Goal: Find specific page/section: Find specific page/section

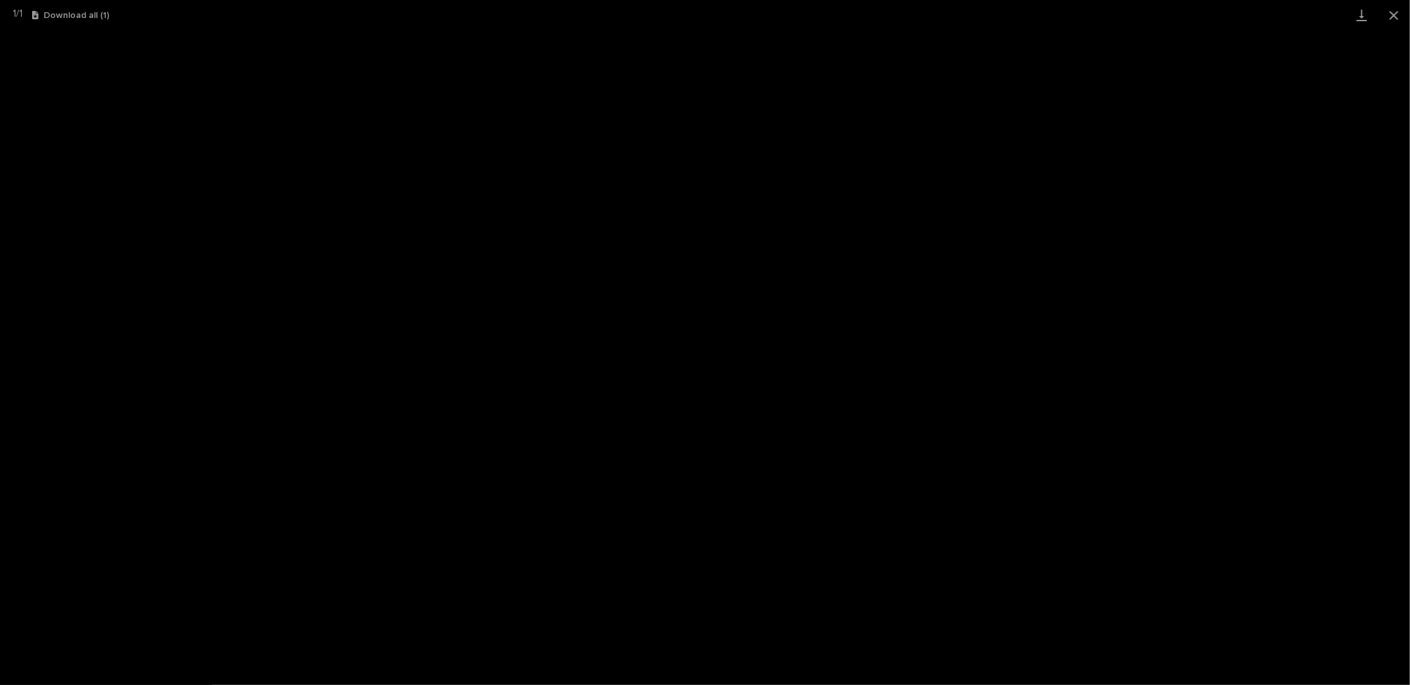
scroll to position [32, 0]
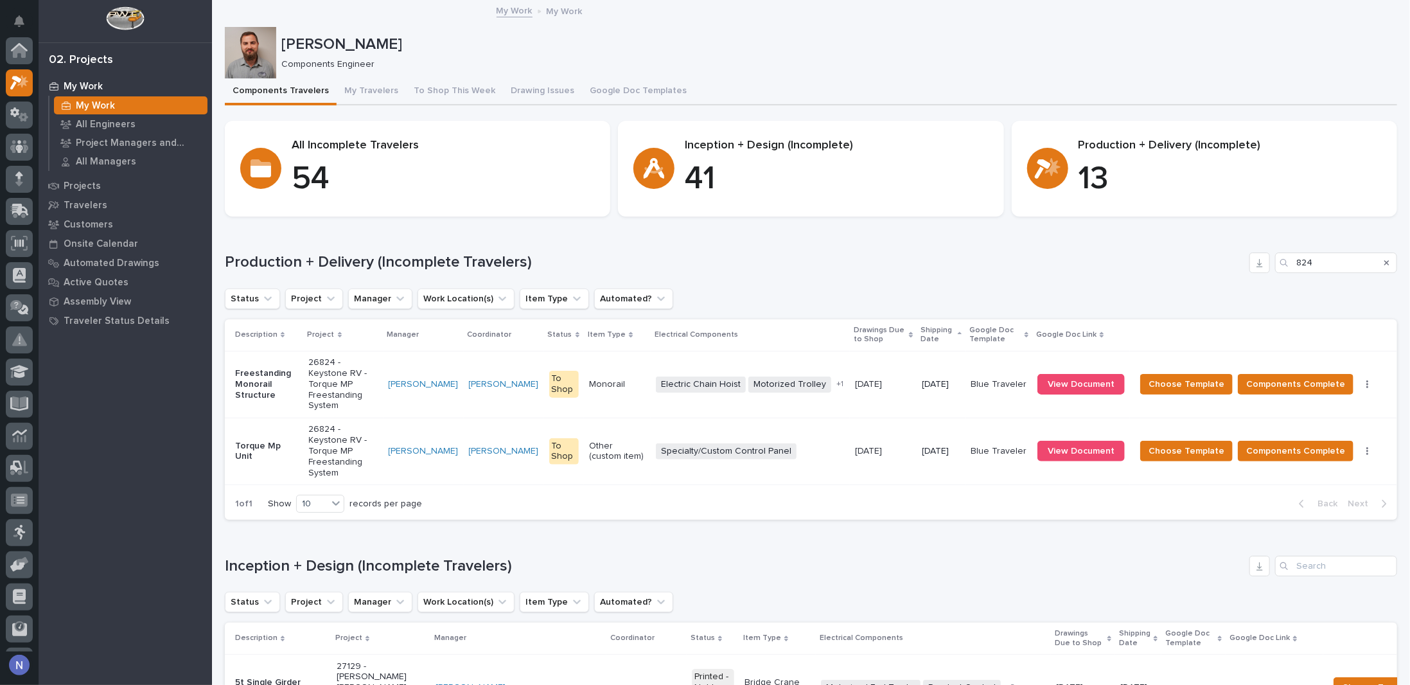
scroll to position [32, 0]
click at [1384, 260] on icon "Search" at bounding box center [1386, 263] width 5 height 8
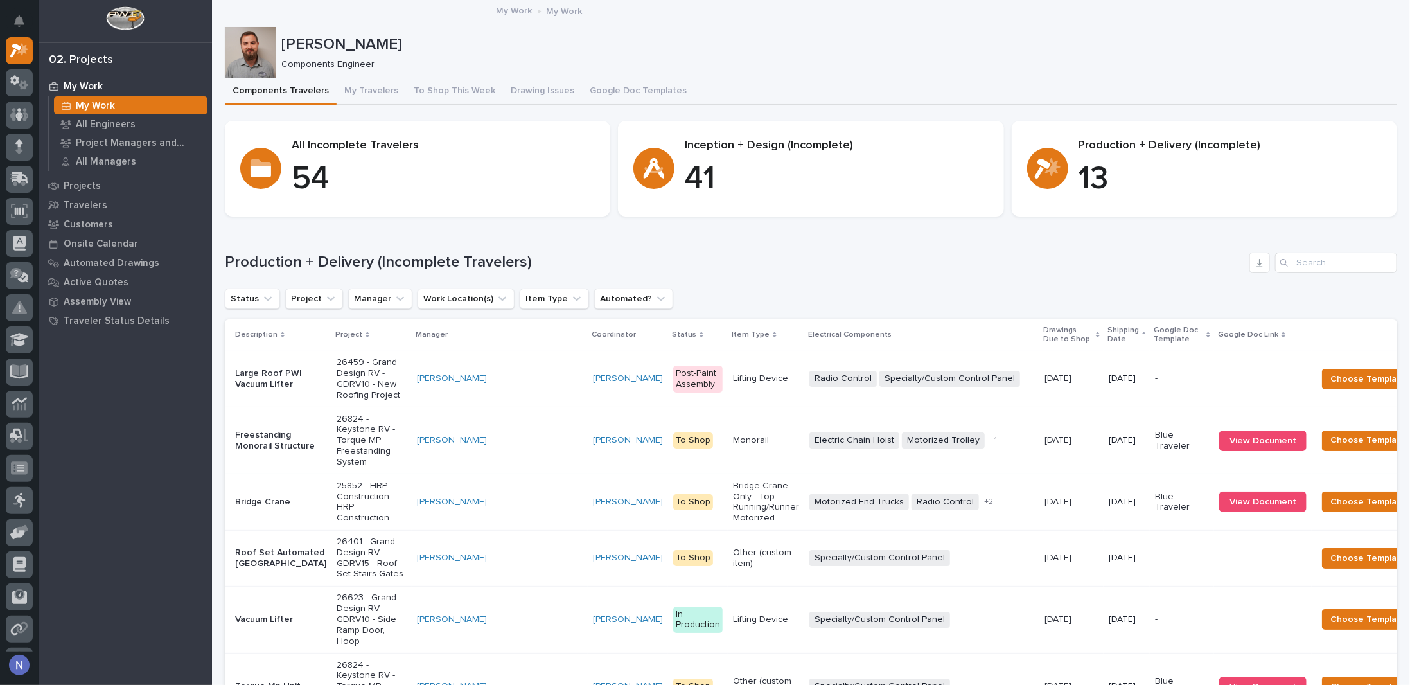
click at [1107, 334] on p "Shipping Date" at bounding box center [1122, 335] width 31 height 24
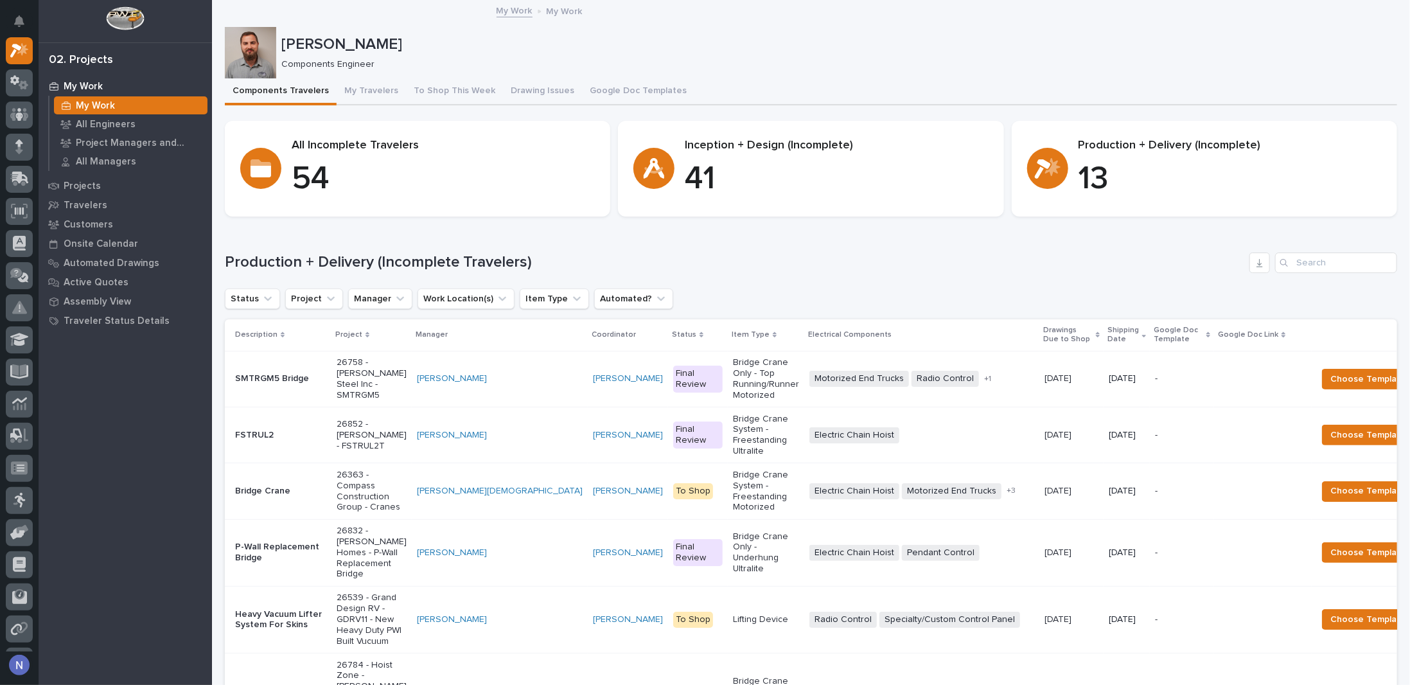
click at [1107, 334] on p "Shipping Date" at bounding box center [1122, 335] width 31 height 24
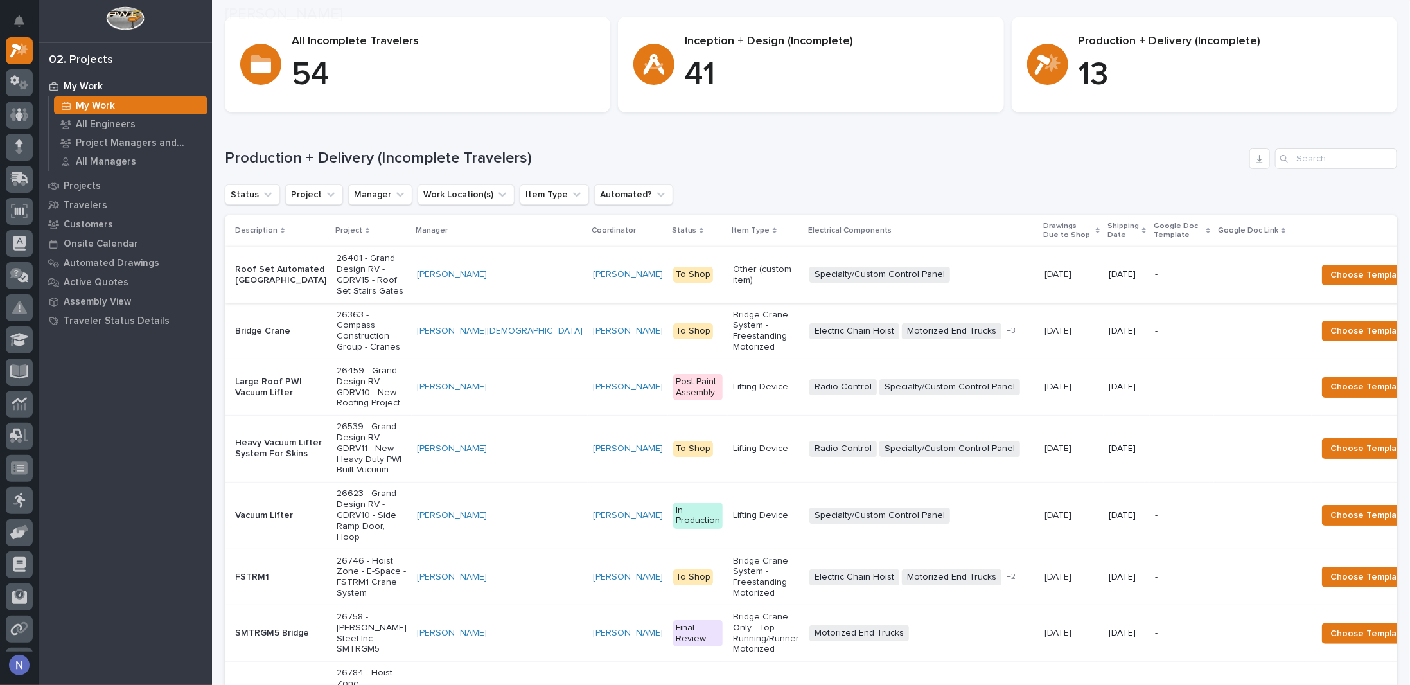
scroll to position [107, 0]
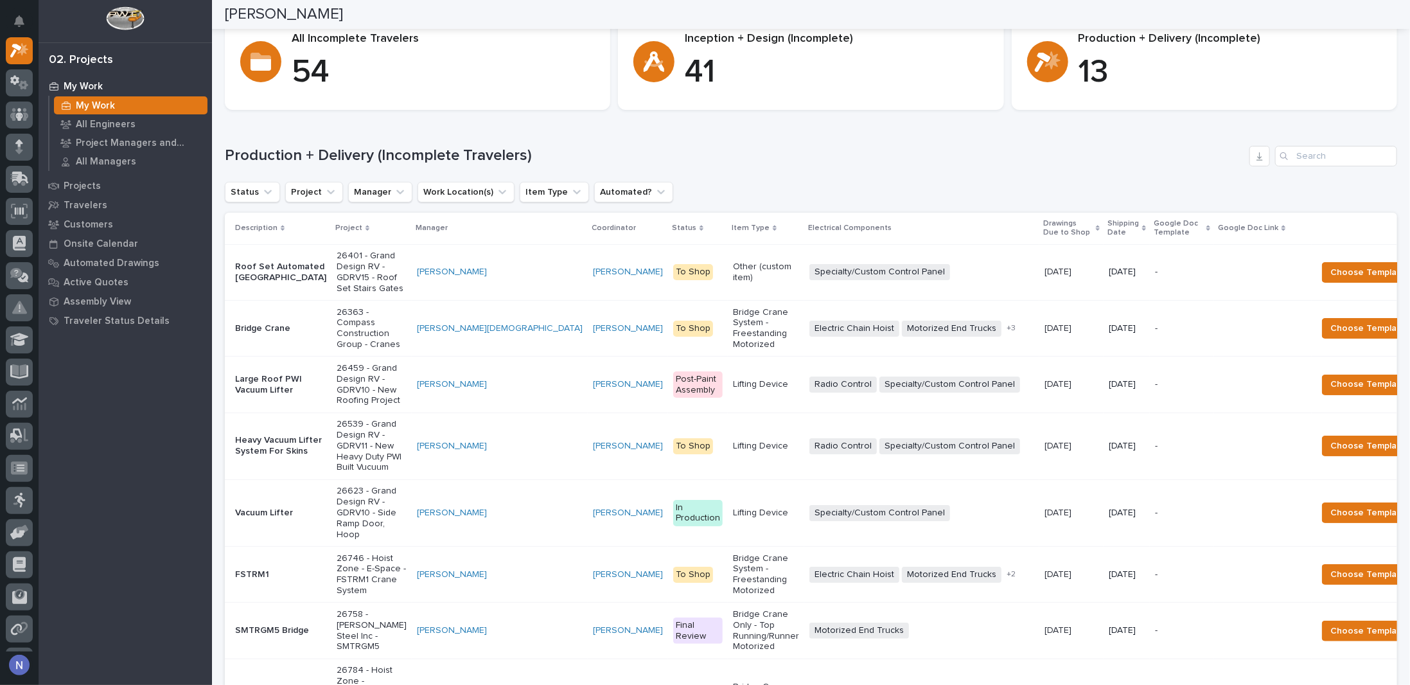
click at [1107, 224] on p "Shipping Date" at bounding box center [1122, 228] width 31 height 24
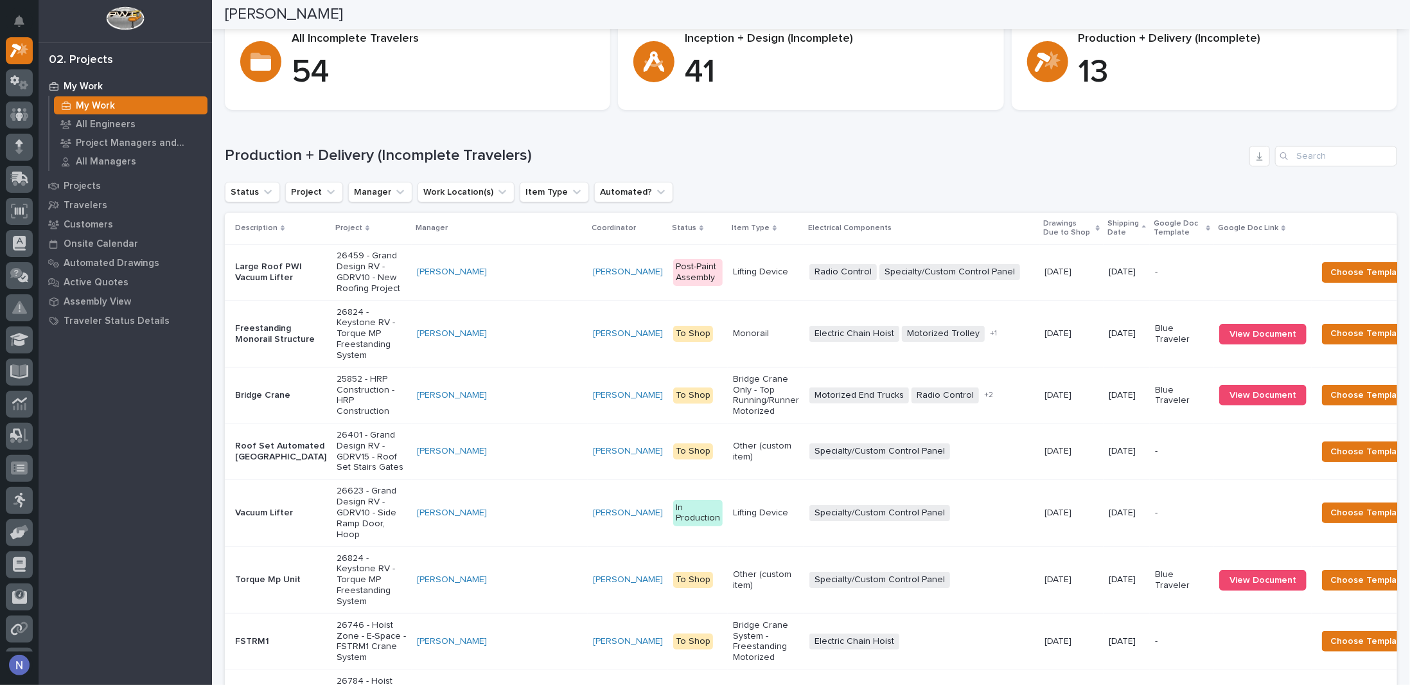
click at [588, 392] on td "Spenser Yoder" at bounding box center [628, 395] width 80 height 56
